Goal: Use online tool/utility: Utilize a website feature to perform a specific function

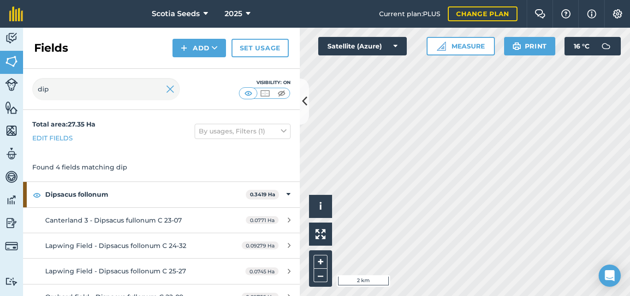
scroll to position [13, 0]
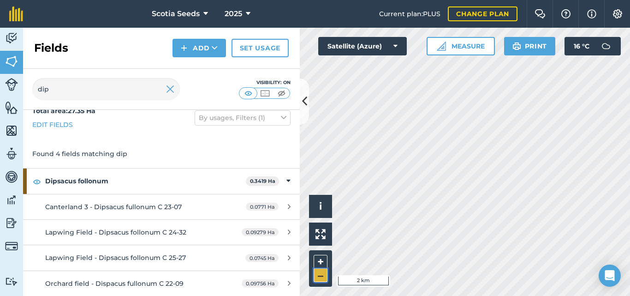
click at [321, 278] on button "–" at bounding box center [321, 274] width 14 height 13
click at [377, 295] on html "Scotia Seeds 2025 Current plan : PLUS Change plan Farm Chat Help Info Settings …" at bounding box center [315, 148] width 630 height 296
click at [322, 260] on button "+" at bounding box center [321, 262] width 14 height 14
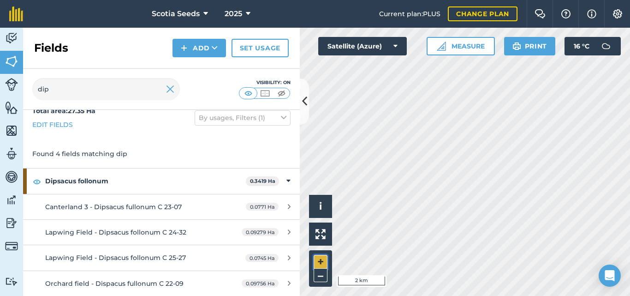
click at [322, 258] on button "+" at bounding box center [321, 262] width 14 height 14
click at [489, 51] on div "Hello i © 2025 TomTom, Microsoft 500 m + – Satellite (Azure) Measure Print 16 °…" at bounding box center [465, 162] width 330 height 268
click at [325, 259] on button "+" at bounding box center [321, 262] width 14 height 14
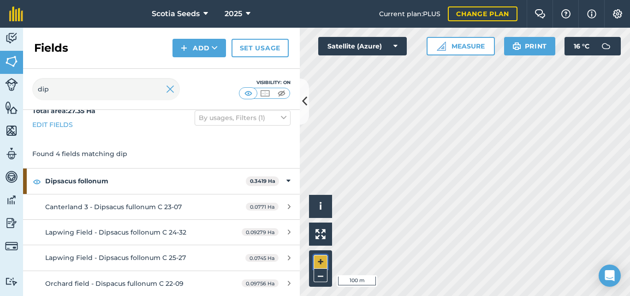
click at [320, 257] on button "+" at bounding box center [321, 262] width 14 height 14
click at [322, 262] on button "+" at bounding box center [321, 262] width 14 height 14
click at [456, 47] on button "Measure" at bounding box center [460, 46] width 68 height 18
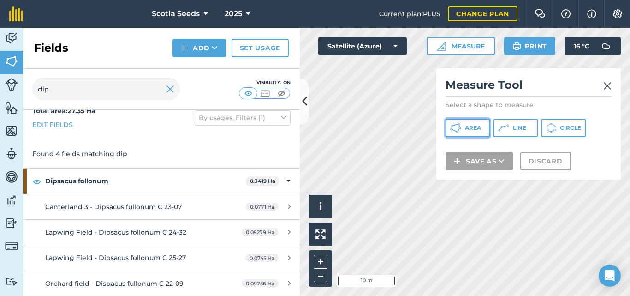
click at [482, 125] on button "Area" at bounding box center [467, 127] width 44 height 18
click at [505, 133] on button "Line" at bounding box center [515, 127] width 44 height 18
click at [607, 88] on img at bounding box center [607, 85] width 8 height 11
